Goal: Task Accomplishment & Management: Manage account settings

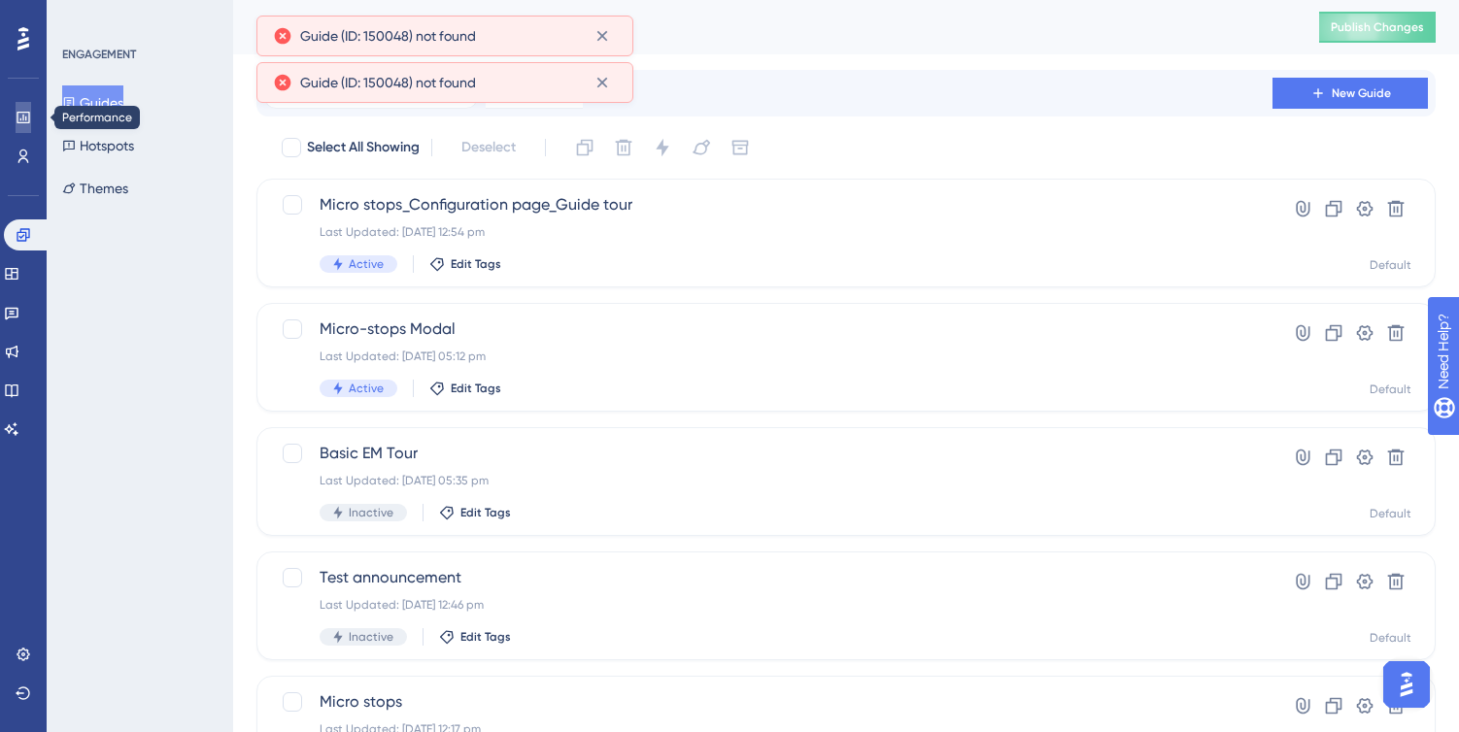
click at [29, 117] on icon at bounding box center [23, 118] width 13 height 12
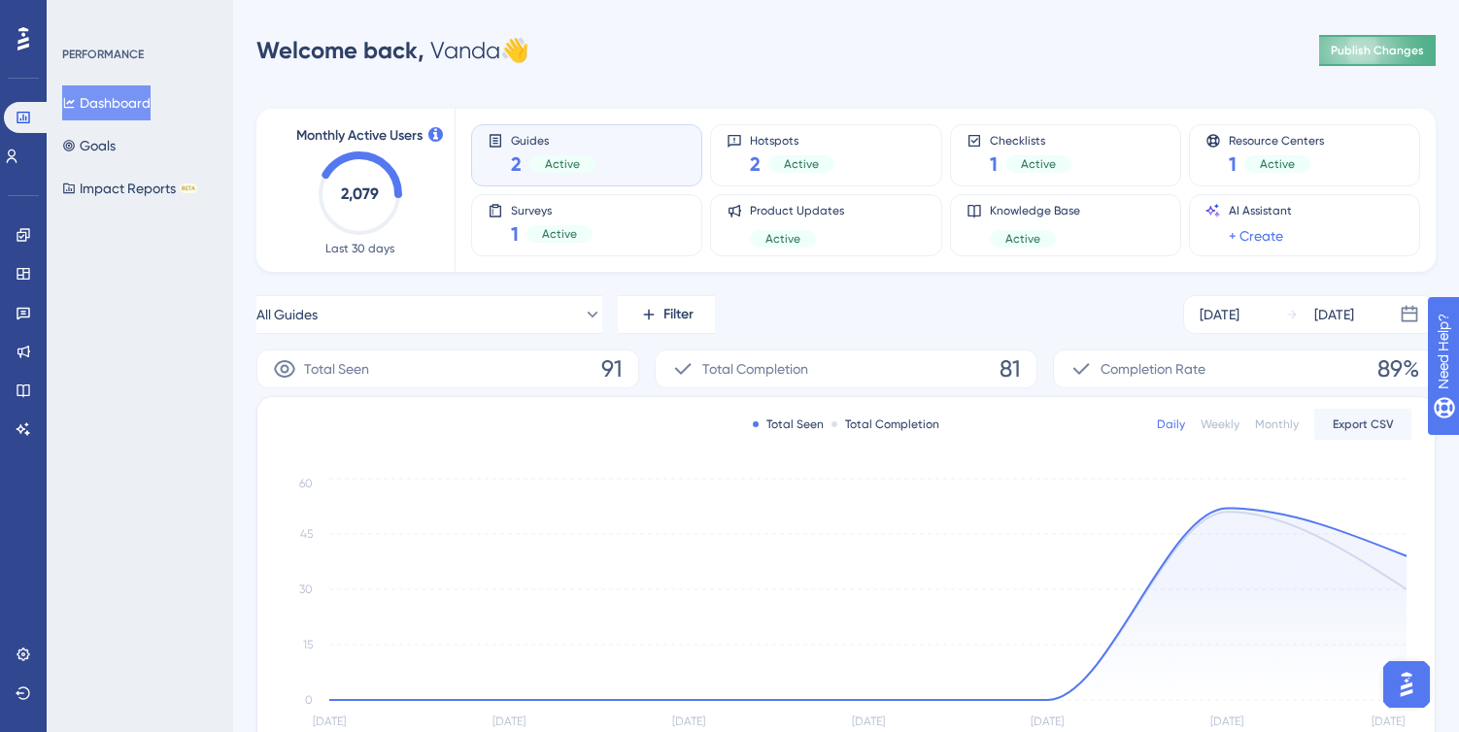
click at [1364, 52] on span "Publish Changes" at bounding box center [1377, 51] width 93 height 16
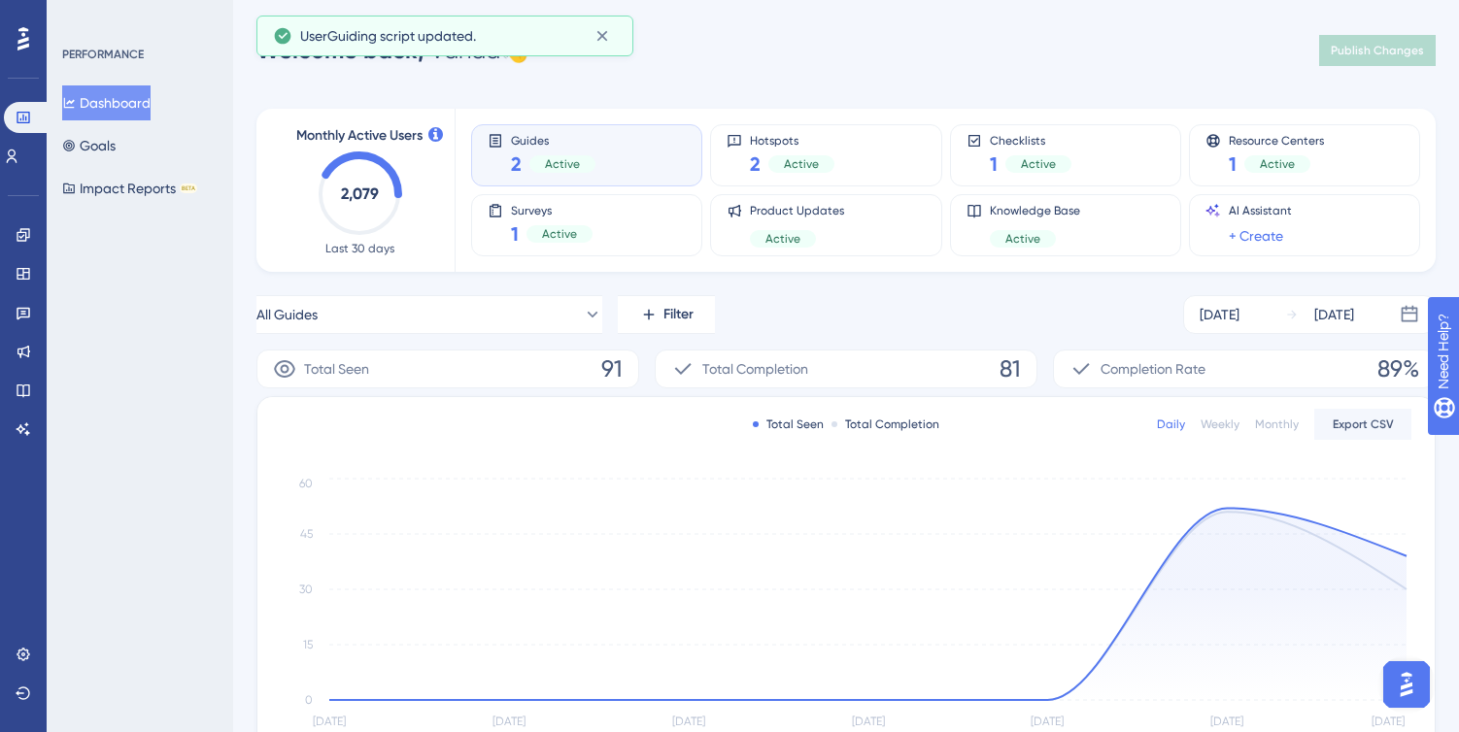
click at [628, 152] on div "Guides 2 Active" at bounding box center [587, 155] width 198 height 45
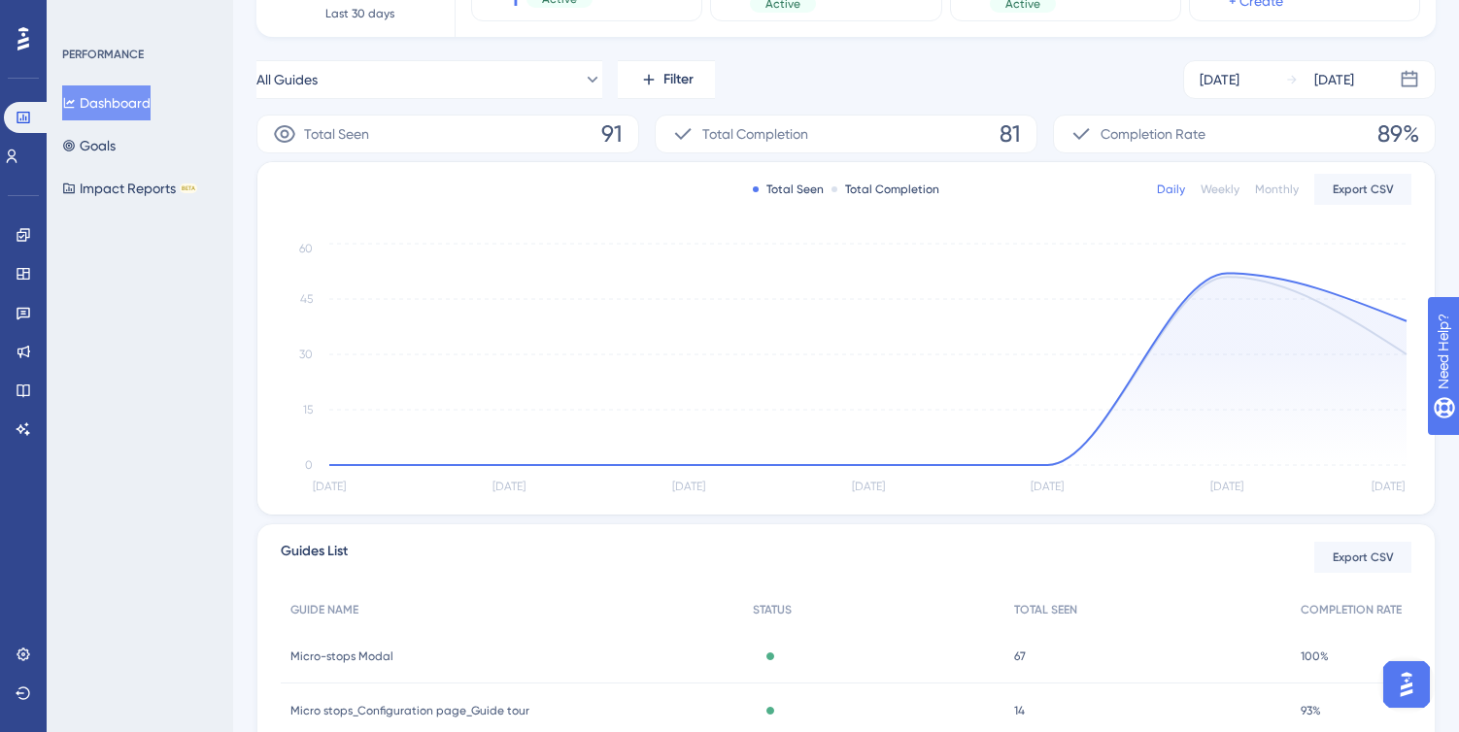
scroll to position [397, 0]
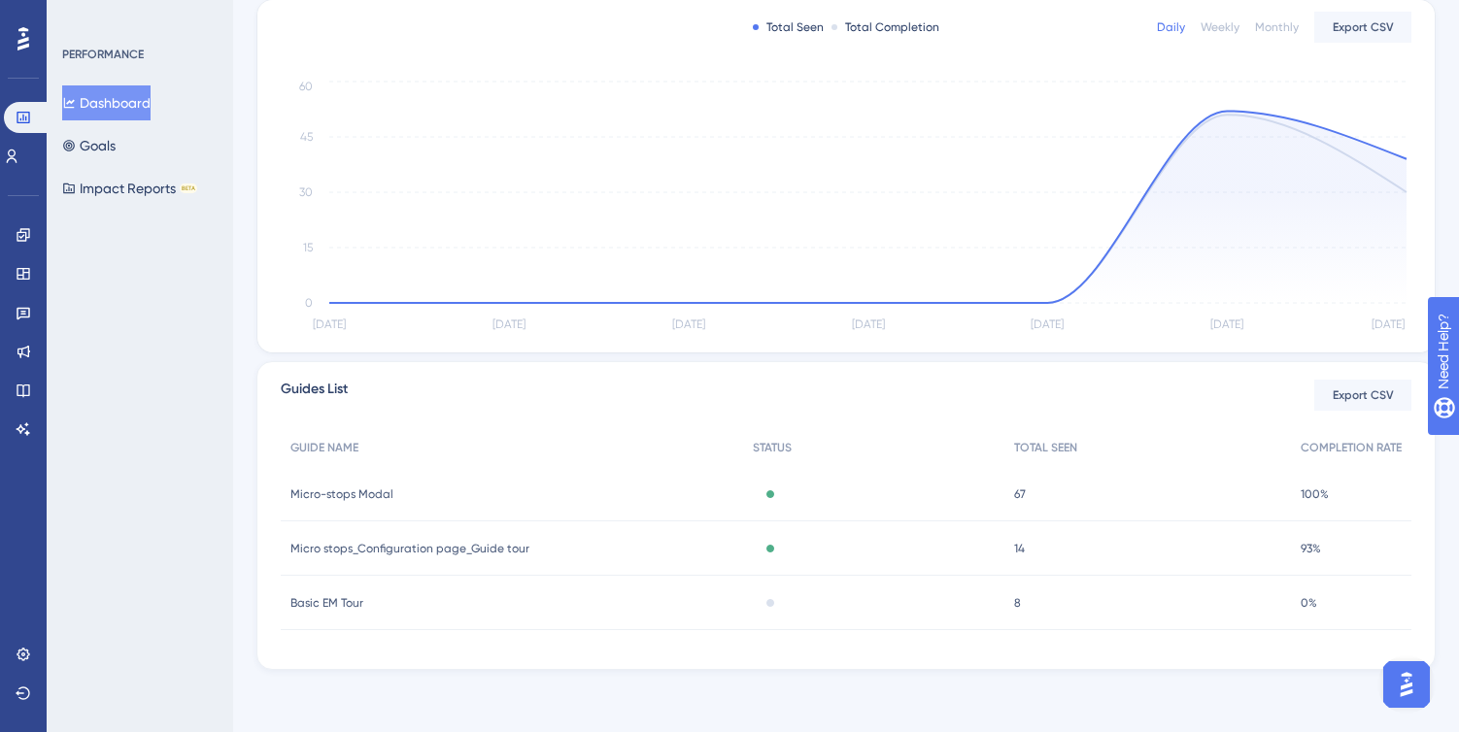
click at [572, 555] on div "Micro stops_Configuration page_Guide tour Micro stops_Configuration page_Guide …" at bounding box center [512, 549] width 462 height 54
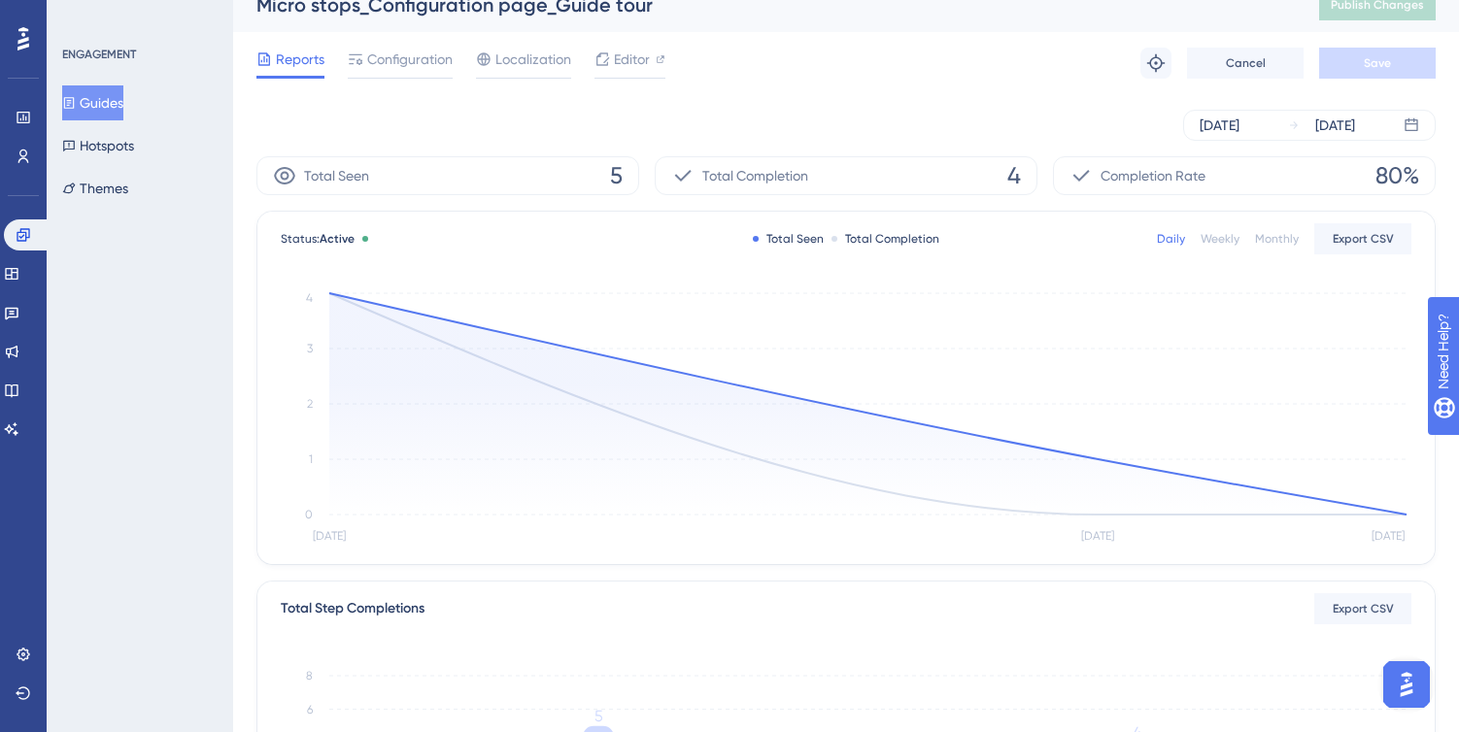
scroll to position [13, 0]
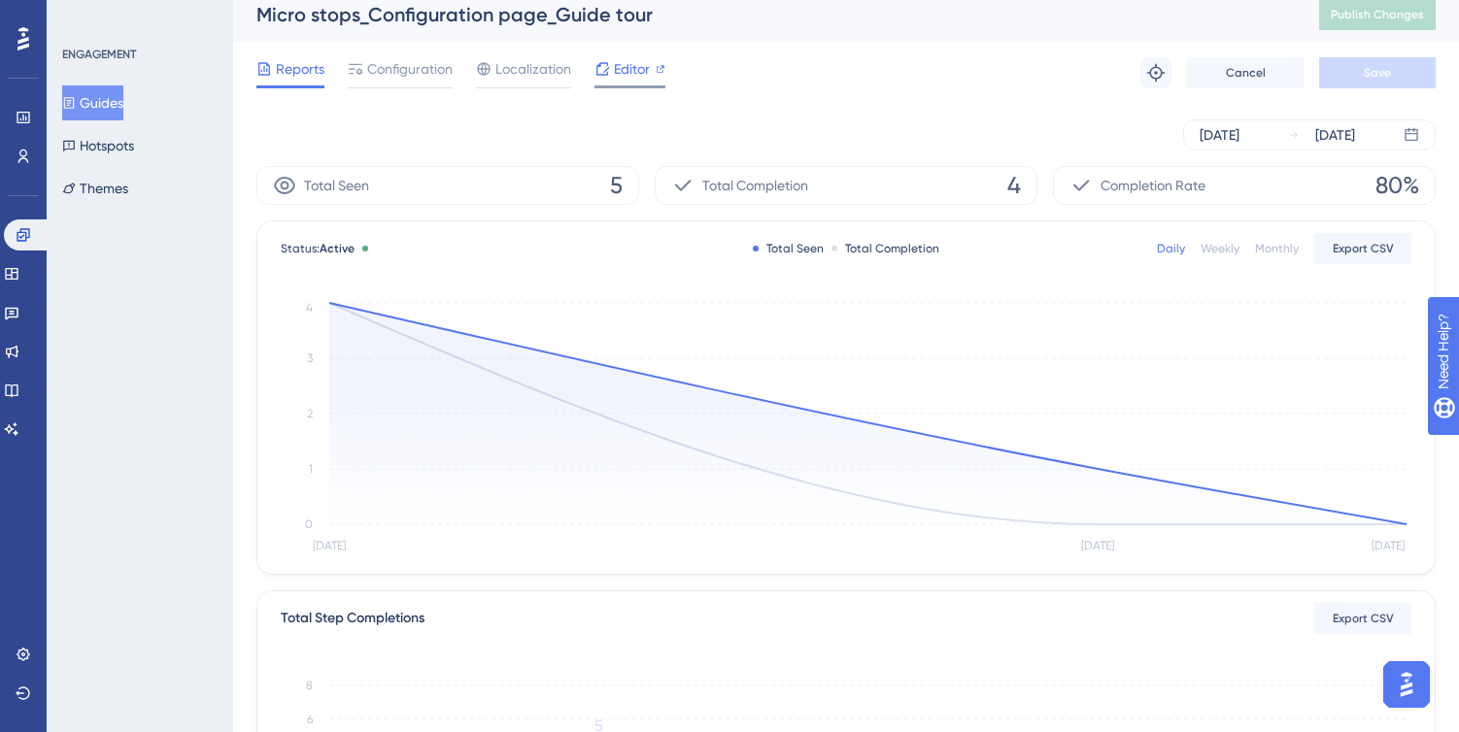
click at [635, 73] on span "Editor" at bounding box center [632, 68] width 36 height 23
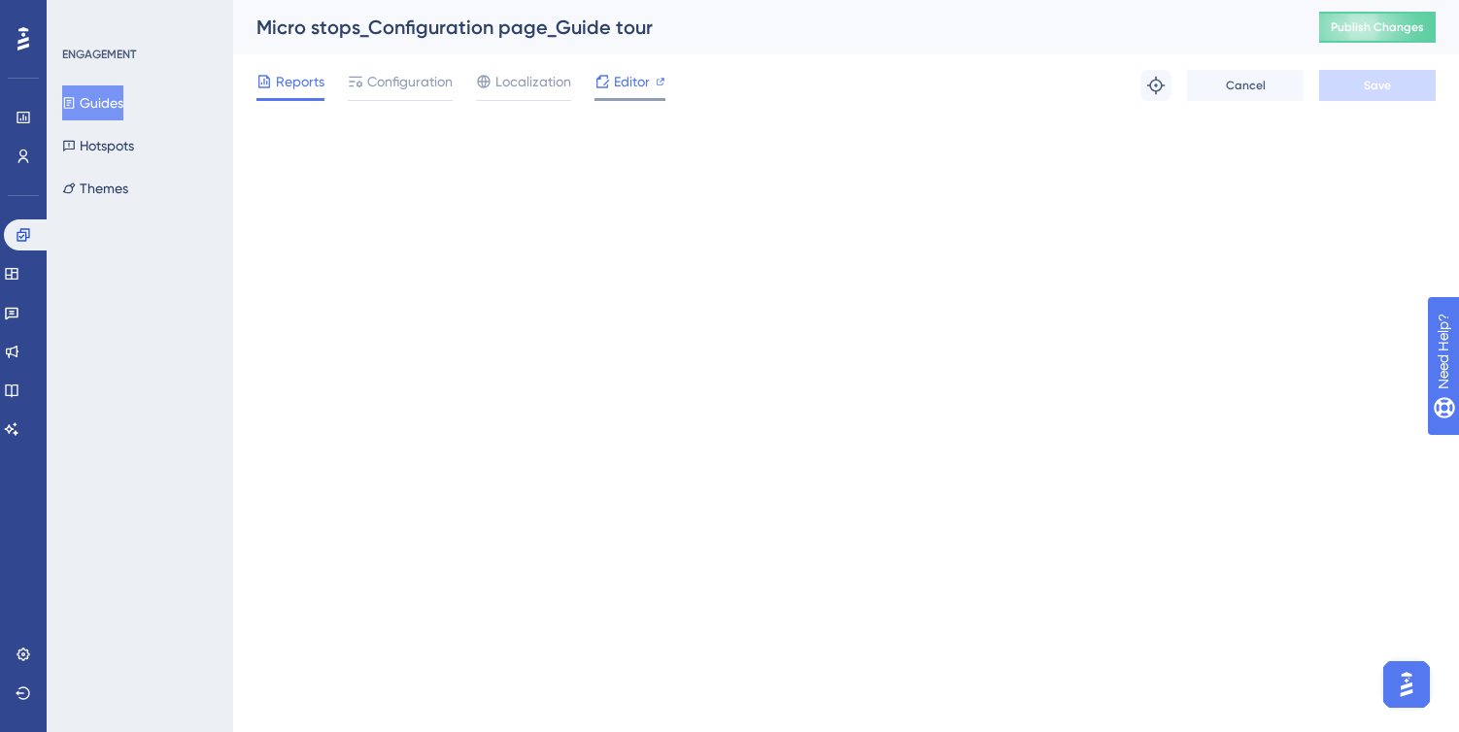
scroll to position [0, 0]
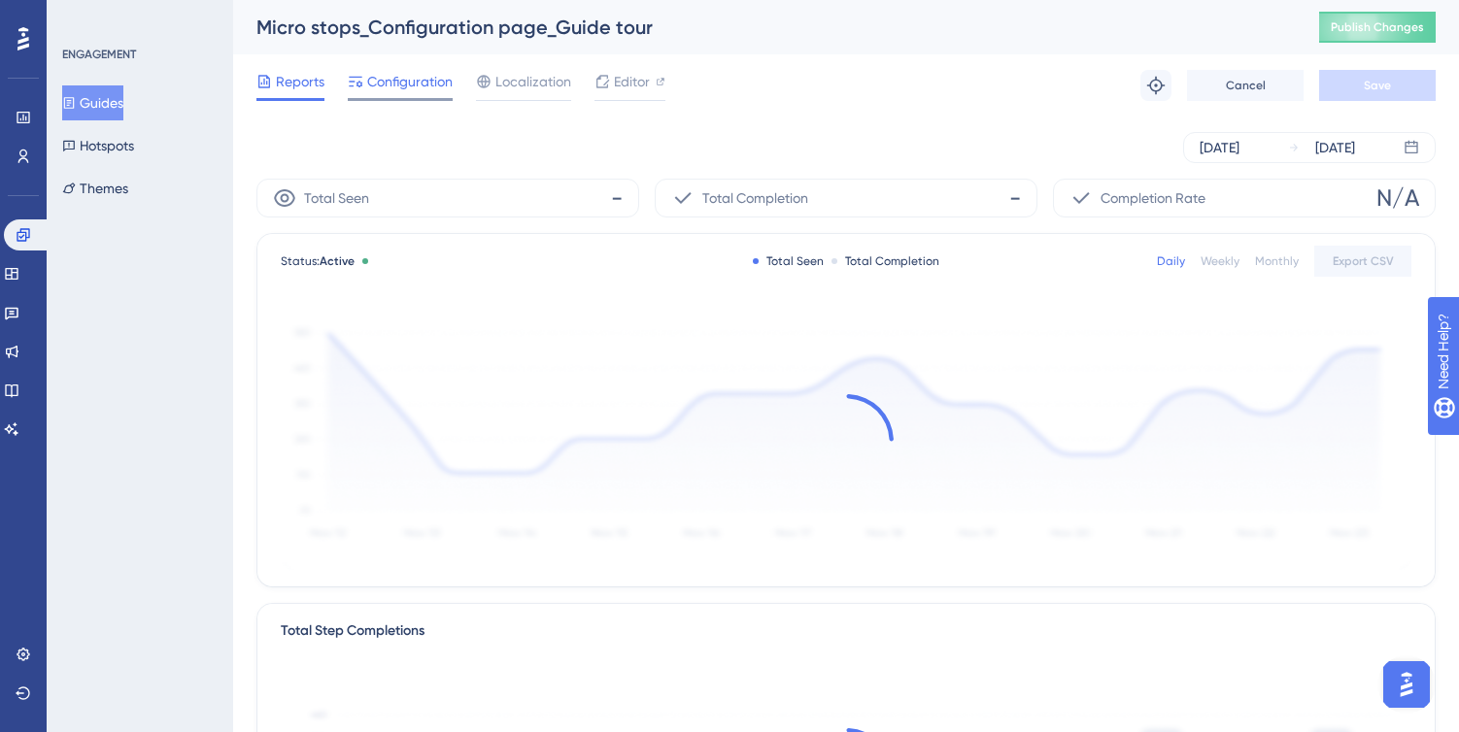
click at [428, 82] on span "Configuration" at bounding box center [409, 81] width 85 height 23
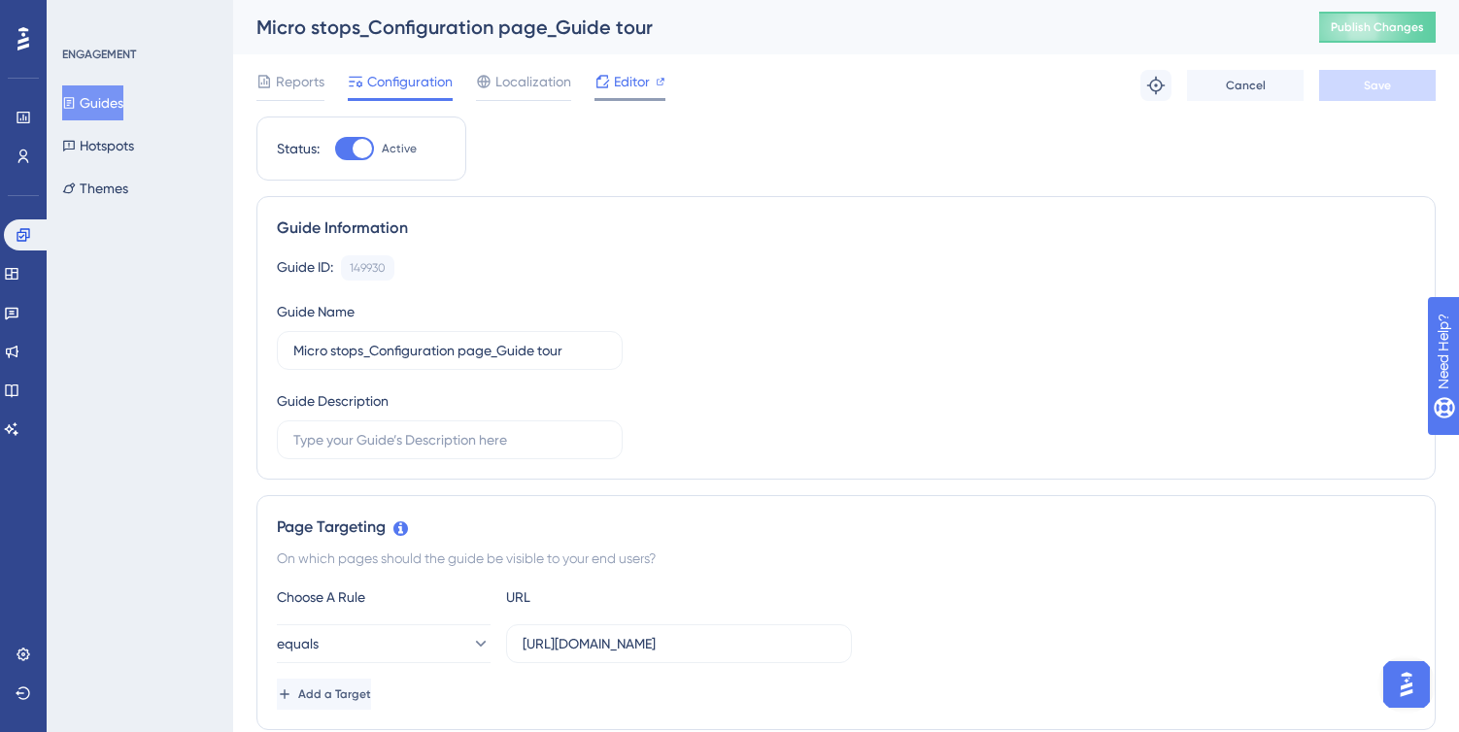
click at [636, 89] on span "Editor" at bounding box center [632, 81] width 36 height 23
click at [1372, 29] on span "Publish Changes" at bounding box center [1377, 27] width 93 height 16
click at [320, 91] on span "Reports" at bounding box center [300, 81] width 49 height 23
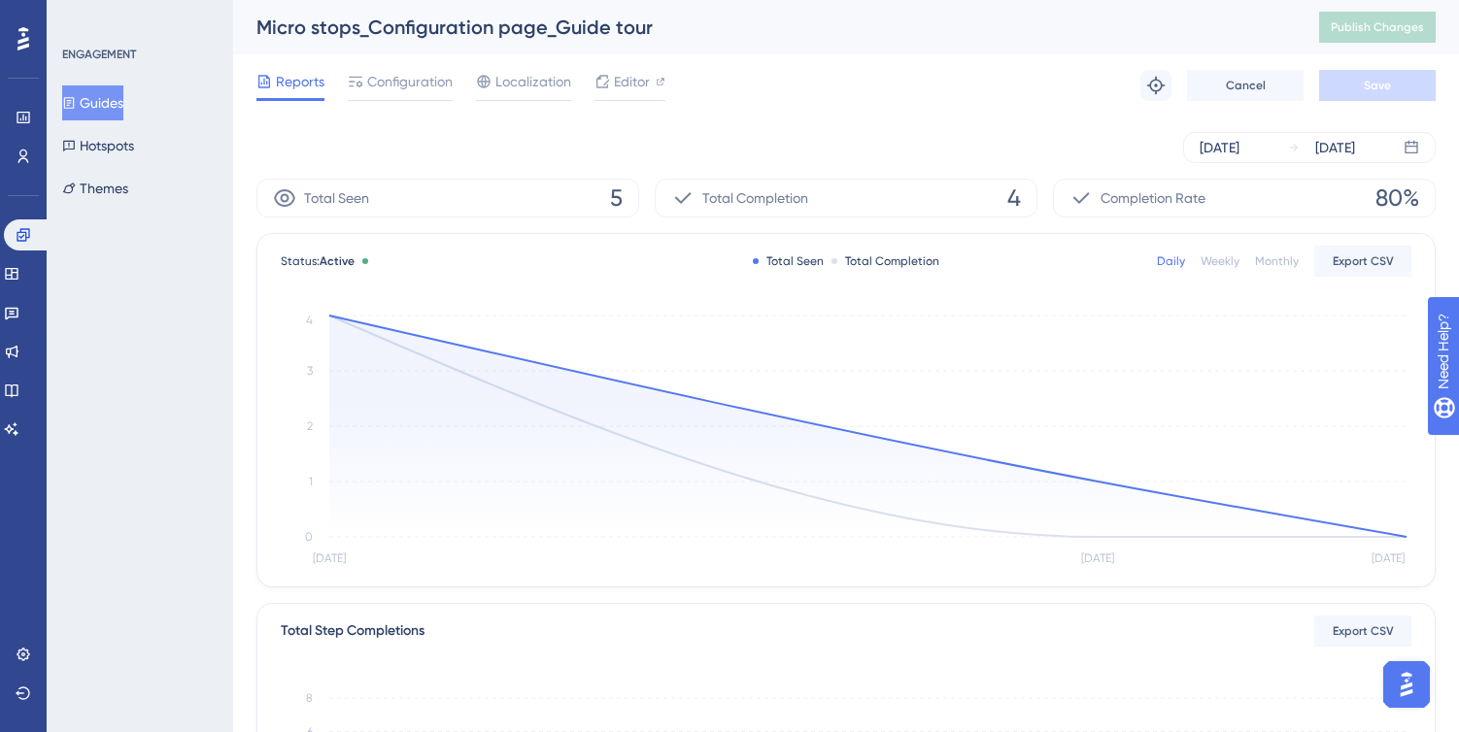
click at [123, 100] on button "Guides" at bounding box center [92, 102] width 61 height 35
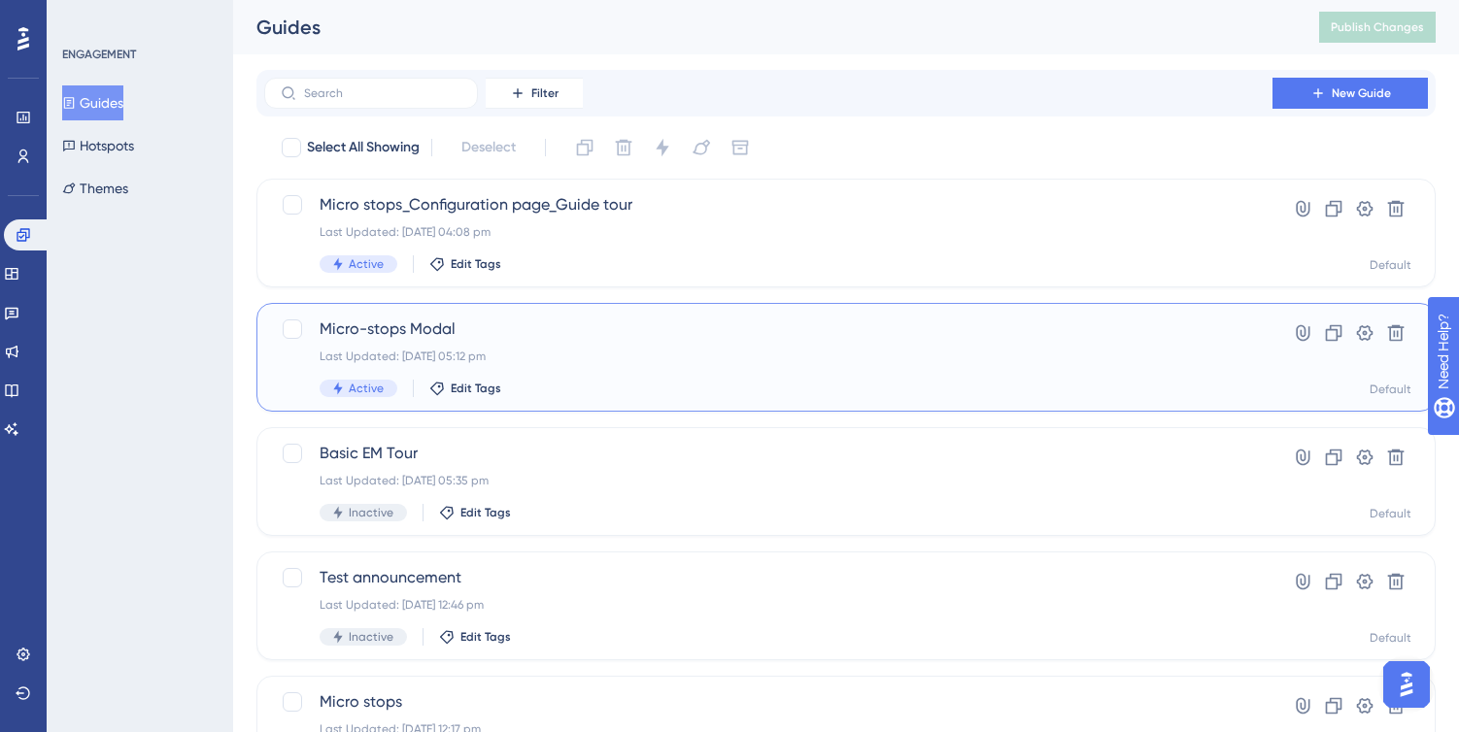
click at [559, 337] on span "Micro-stops Modal" at bounding box center [769, 329] width 898 height 23
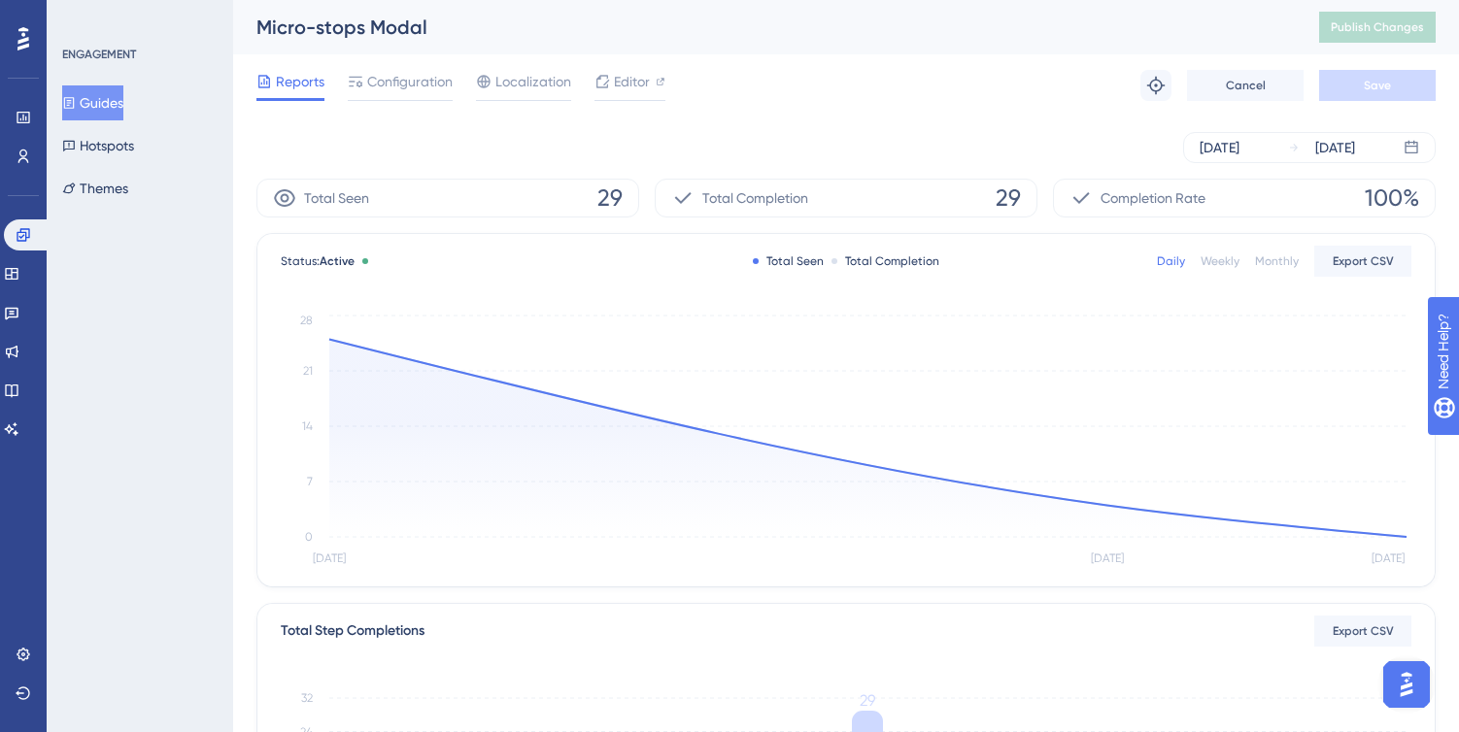
click at [287, 81] on span "Reports" at bounding box center [300, 81] width 49 height 23
click at [288, 86] on span "Reports" at bounding box center [300, 81] width 49 height 23
click at [101, 104] on button "Guides" at bounding box center [92, 102] width 61 height 35
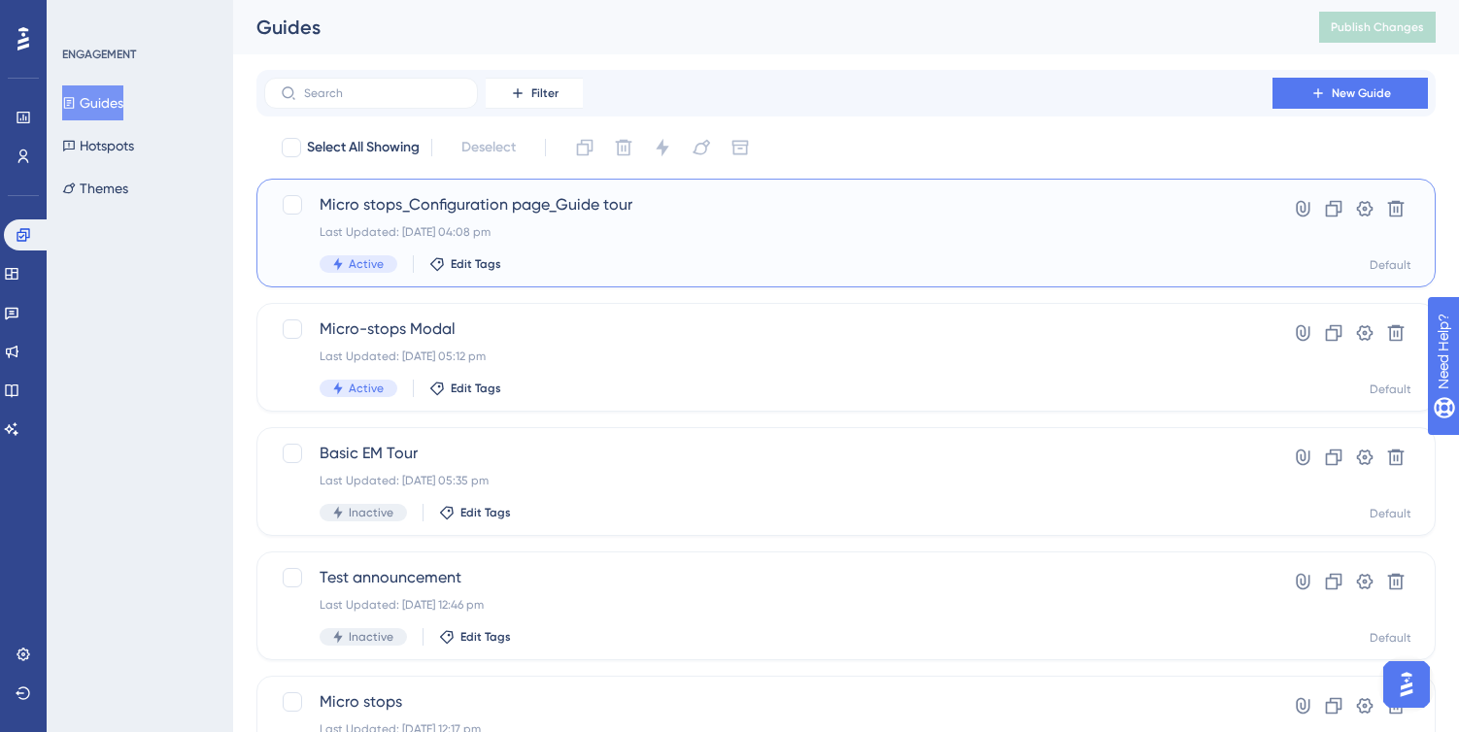
click at [662, 265] on div "Active Edit Tags" at bounding box center [769, 263] width 898 height 17
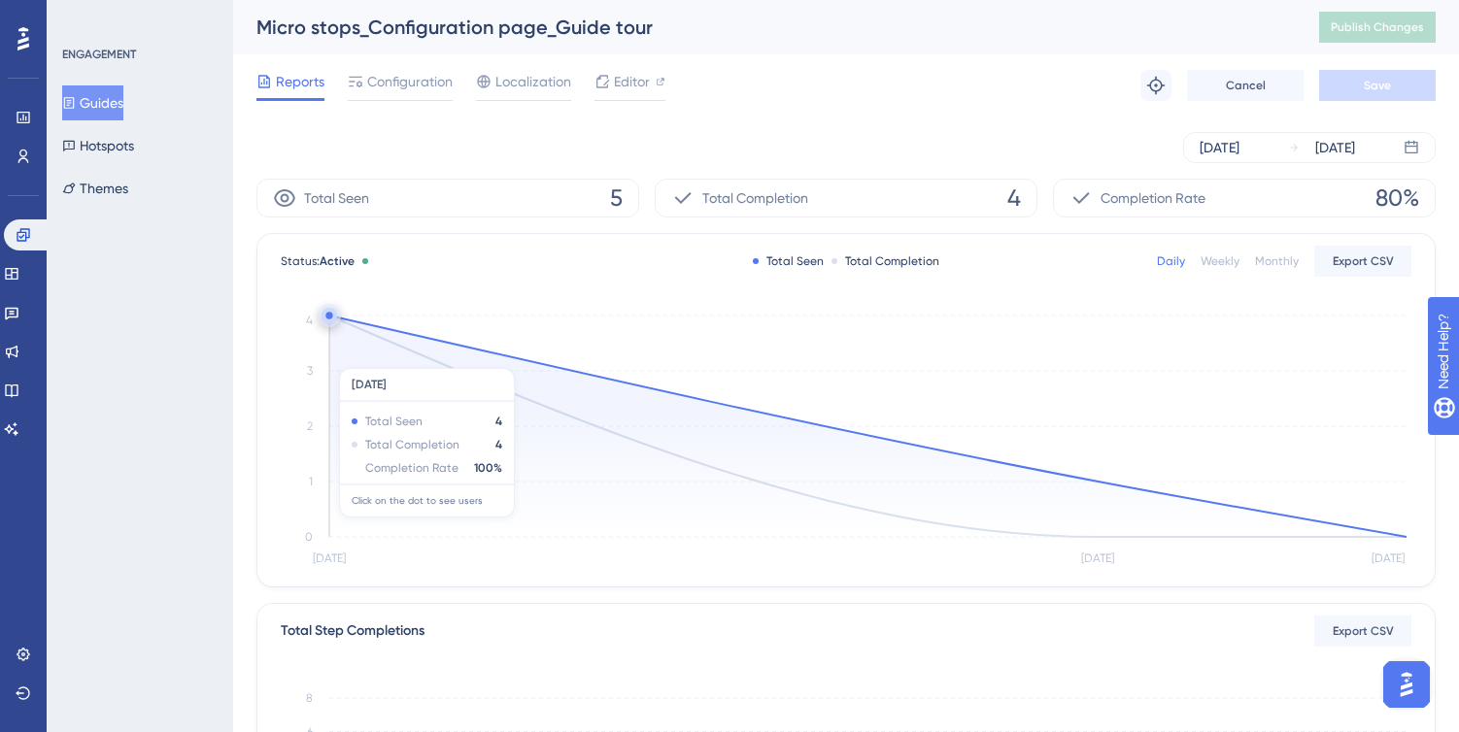
click at [662, 527] on icon at bounding box center [867, 426] width 1077 height 221
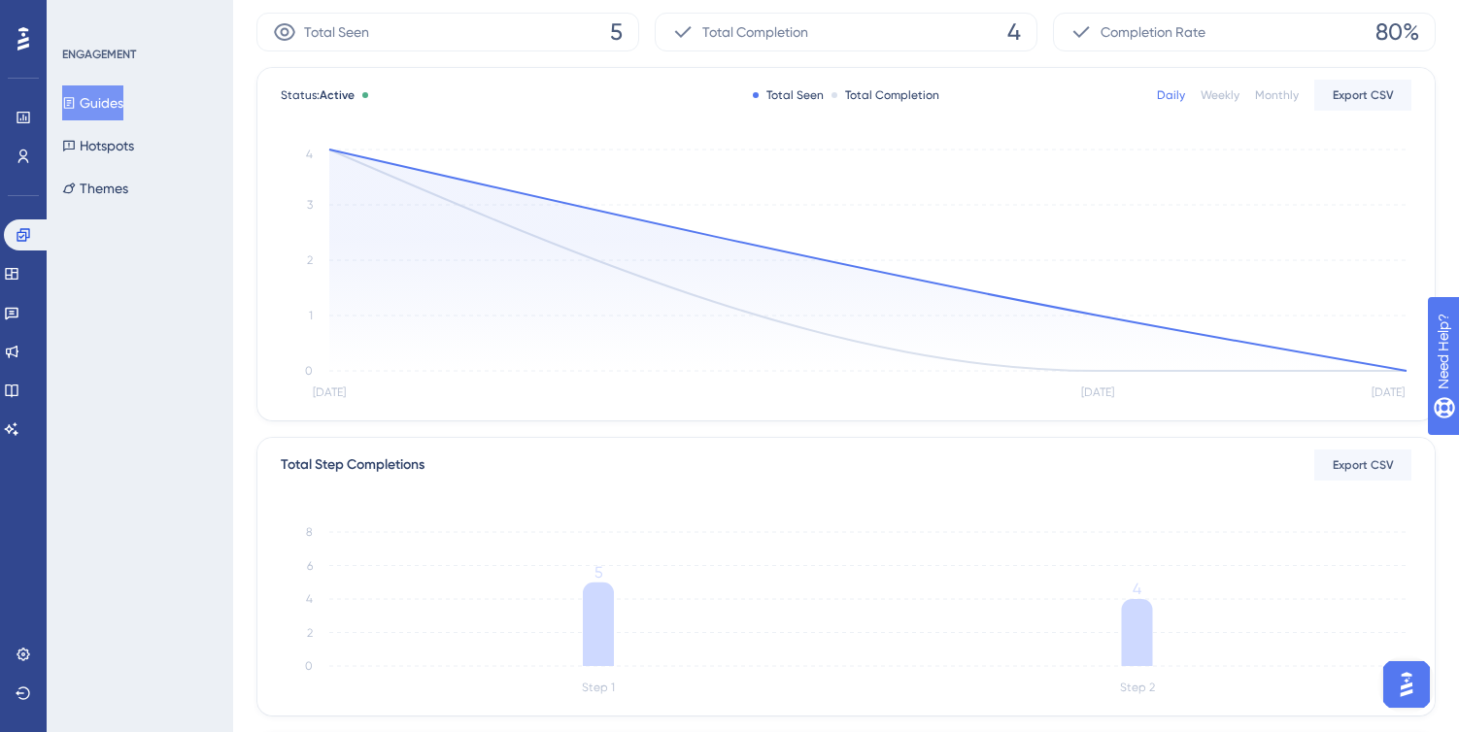
scroll to position [624, 0]
